Goal: Transaction & Acquisition: Purchase product/service

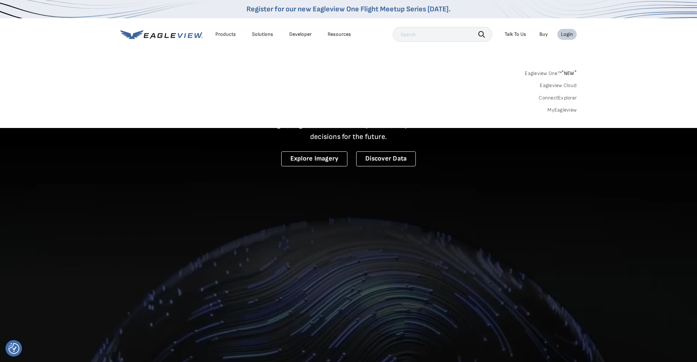
click at [562, 109] on link "MyEagleview" at bounding box center [562, 110] width 29 height 7
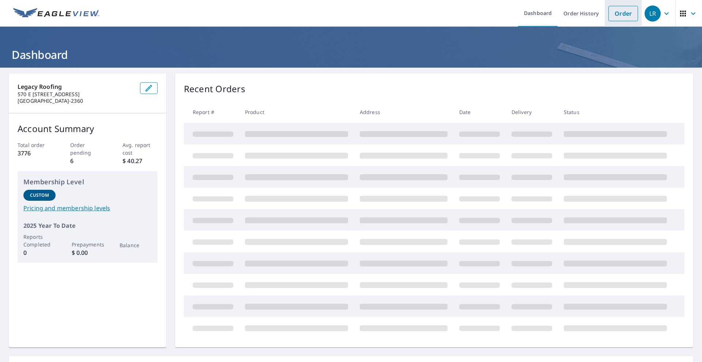
click at [619, 15] on link "Order" at bounding box center [624, 13] width 30 height 15
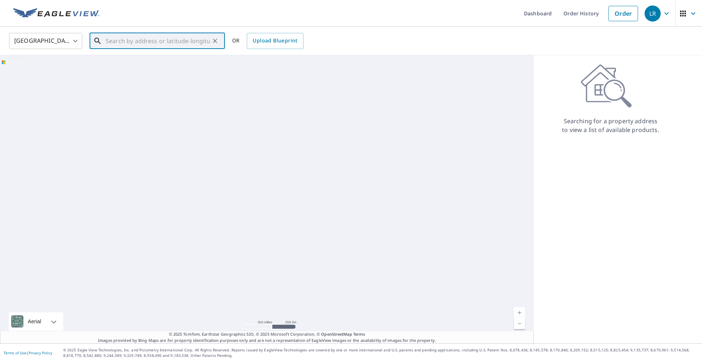
click at [186, 43] on input "text" at bounding box center [158, 41] width 104 height 20
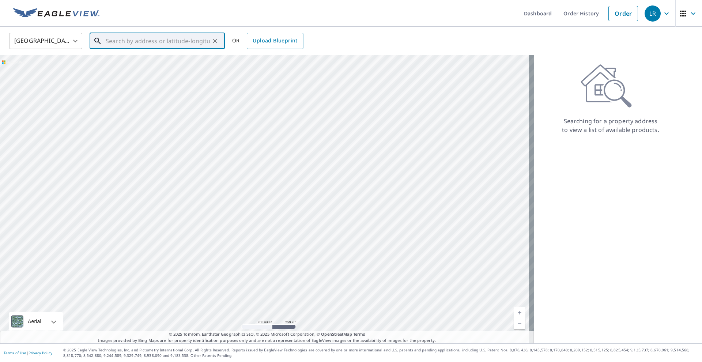
paste input "1577 W 100 N West Point, UT 84015"
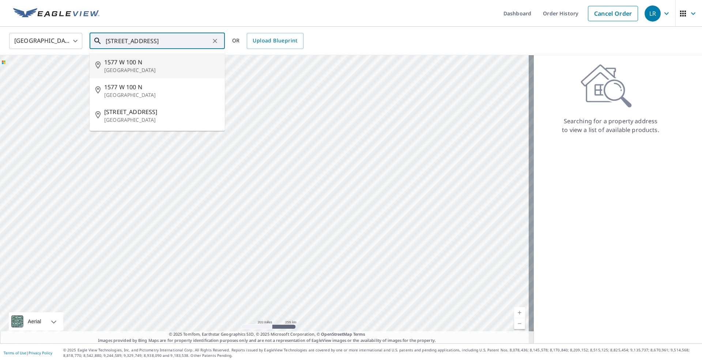
click at [127, 67] on p "Clearfield, UT 84015" at bounding box center [161, 70] width 115 height 7
type input "1577 W 100 N Clearfield, UT 84015"
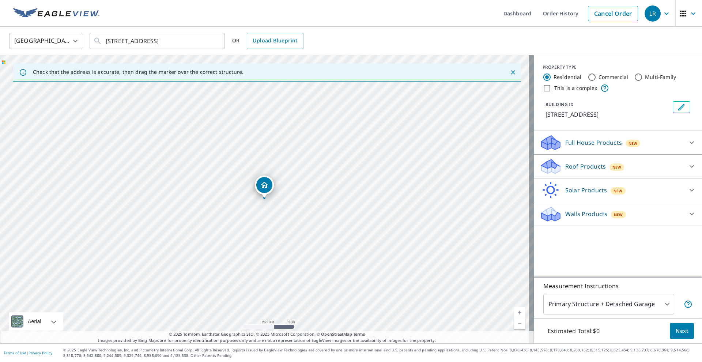
click at [610, 164] on div "New" at bounding box center [617, 166] width 15 height 9
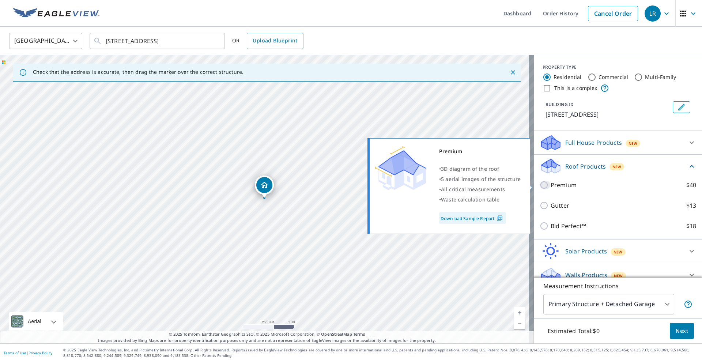
click at [540, 183] on input "Premium $40" at bounding box center [545, 185] width 11 height 9
checkbox input "true"
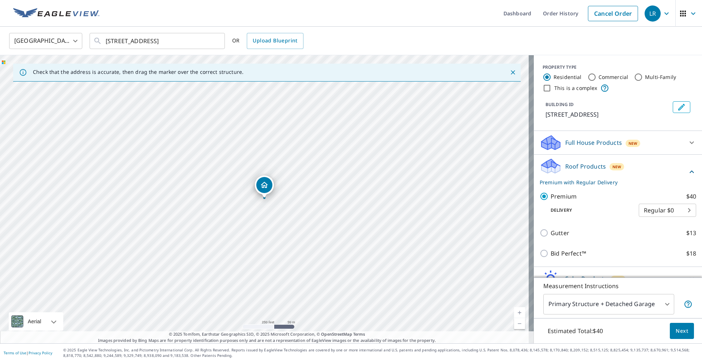
click at [676, 330] on span "Next" at bounding box center [682, 331] width 12 height 9
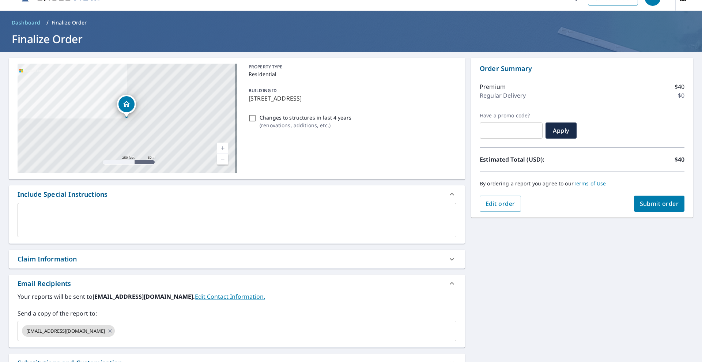
scroll to position [62, 0]
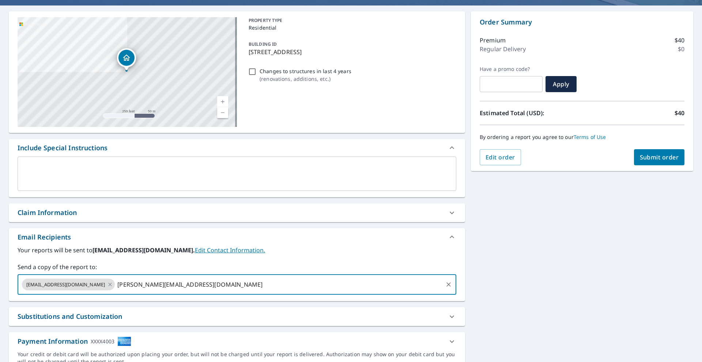
type input "Jesseb@legacyroofingutah.com"
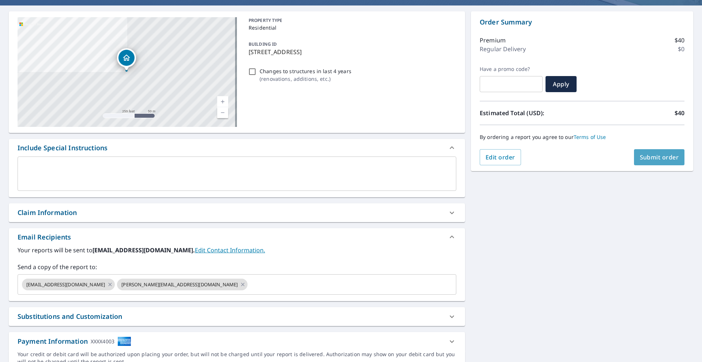
click at [652, 158] on span "Submit order" at bounding box center [659, 157] width 39 height 8
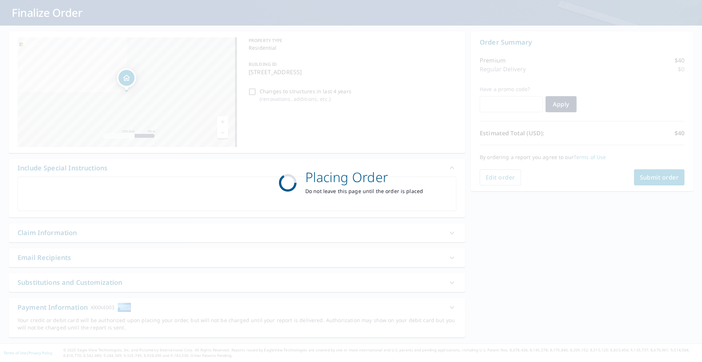
scroll to position [42, 0]
